Goal: Transaction & Acquisition: Obtain resource

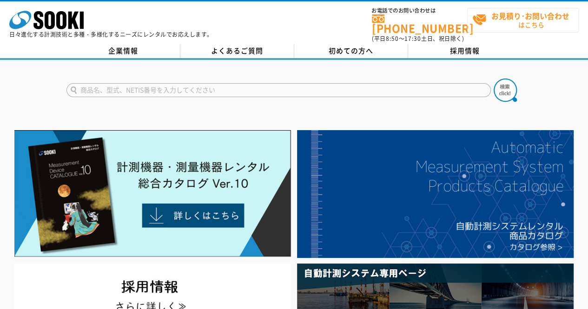
click at [493, 22] on span "お見積り･お問い合わせ はこちら" at bounding box center [525, 19] width 106 height 23
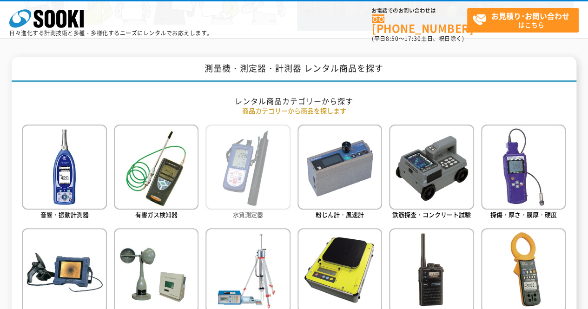
scroll to position [372, 0]
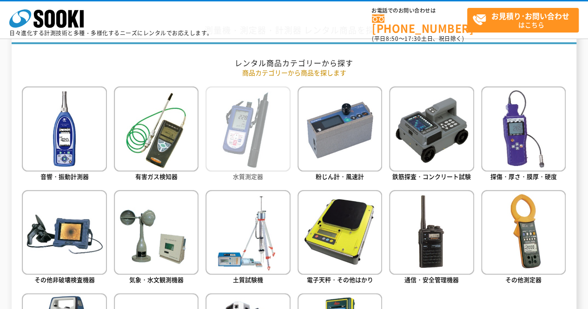
click at [251, 144] on img at bounding box center [247, 128] width 85 height 85
click at [260, 139] on img at bounding box center [247, 128] width 85 height 85
click at [258, 143] on img at bounding box center [247, 128] width 85 height 85
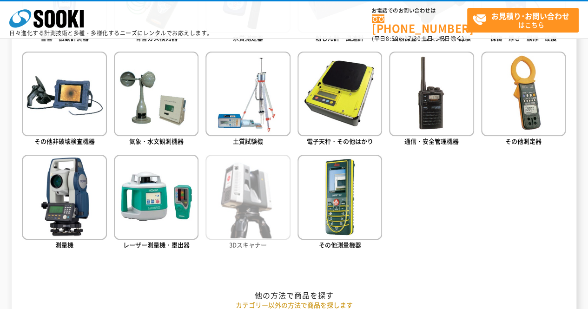
scroll to position [511, 0]
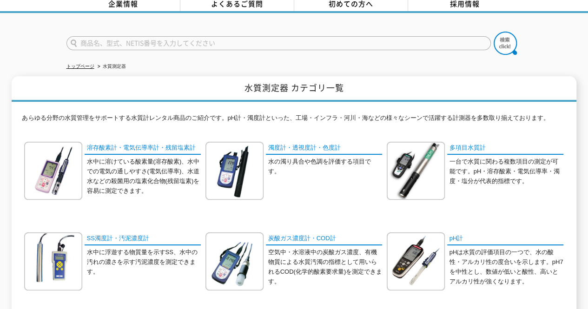
scroll to position [46, 0]
click at [298, 142] on link "濁度計・透視度計・色度計" at bounding box center [324, 148] width 116 height 13
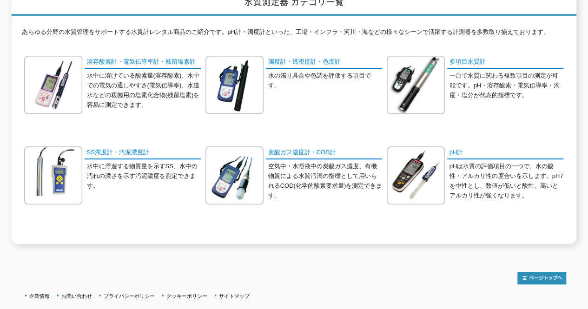
scroll to position [93, 0]
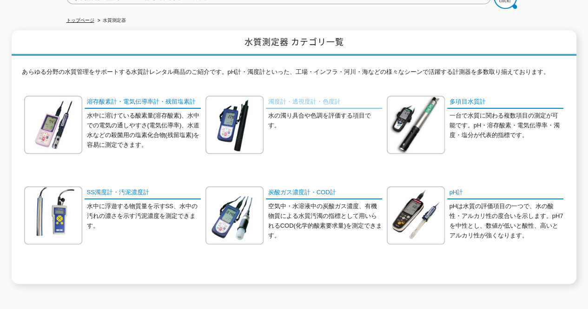
click at [309, 96] on link "濁度計・透視度計・色度計" at bounding box center [324, 102] width 116 height 13
click at [296, 96] on link "濁度計・透視度計・色度計" at bounding box center [324, 102] width 116 height 13
click at [121, 186] on link "SS濁度計・汚泥濃度計" at bounding box center [143, 192] width 116 height 13
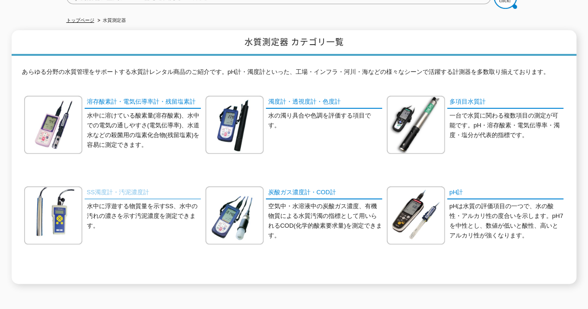
click at [121, 186] on link "SS濁度計・汚泥濃度計" at bounding box center [143, 192] width 116 height 13
click at [135, 186] on link "SS濁度計・汚泥濃度計" at bounding box center [143, 192] width 116 height 13
click at [102, 188] on link "SS濁度計・汚泥濃度計" at bounding box center [143, 192] width 116 height 13
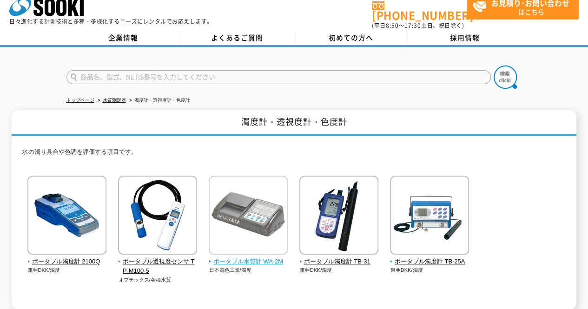
scroll to position [46, 0]
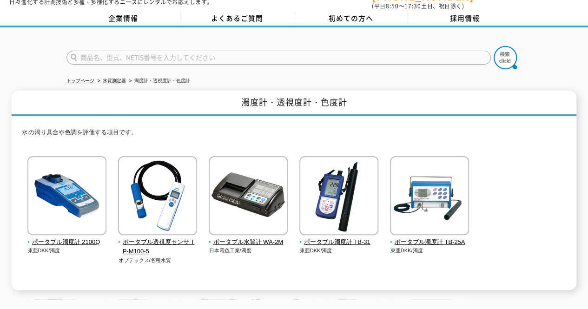
scroll to position [46, 0]
